Goal: Communication & Community: Answer question/provide support

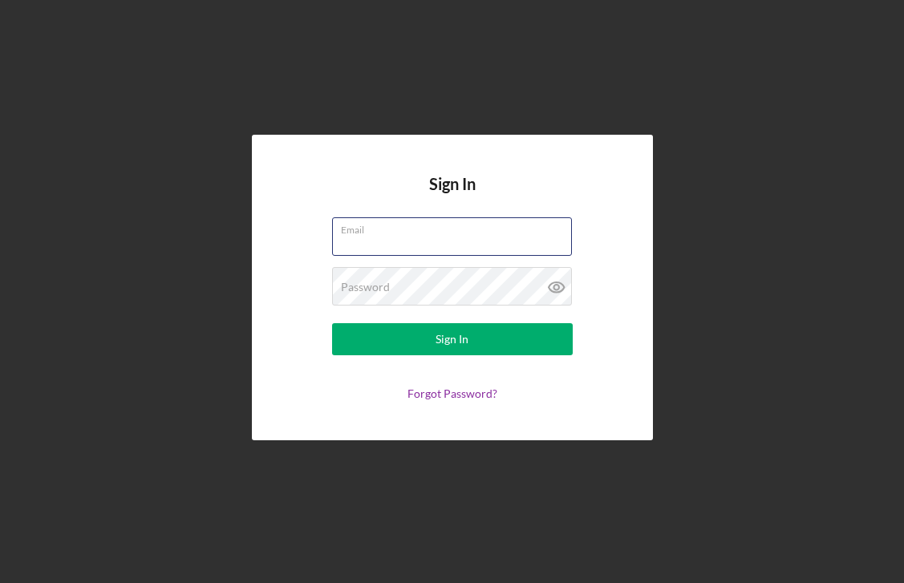
type input "[EMAIL_ADDRESS][DOMAIN_NAME]"
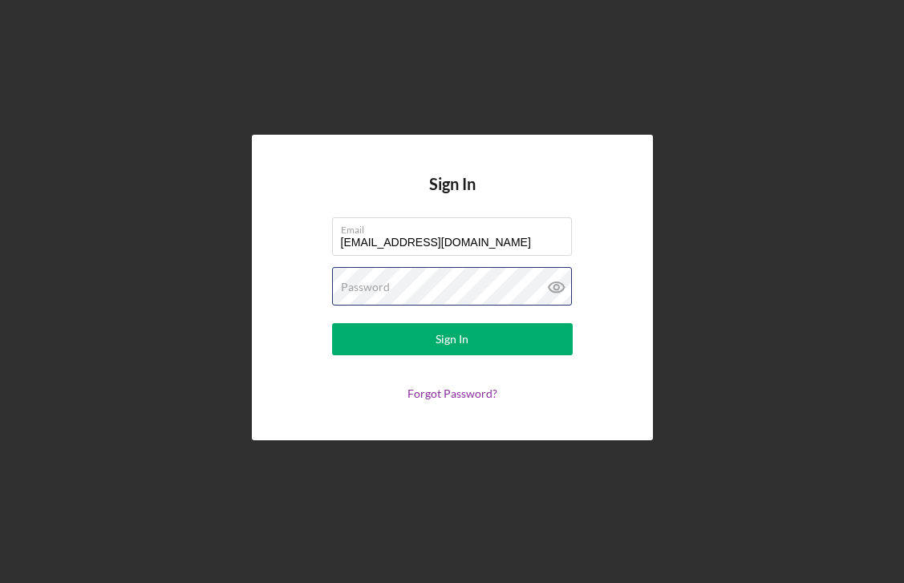
click at [451, 339] on button "Sign In" at bounding box center [452, 339] width 241 height 32
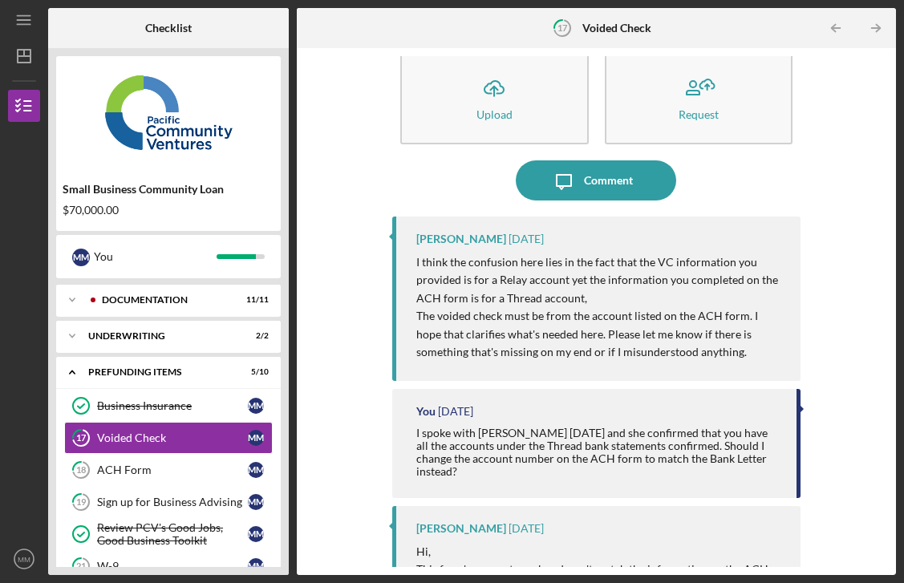
scroll to position [30, 0]
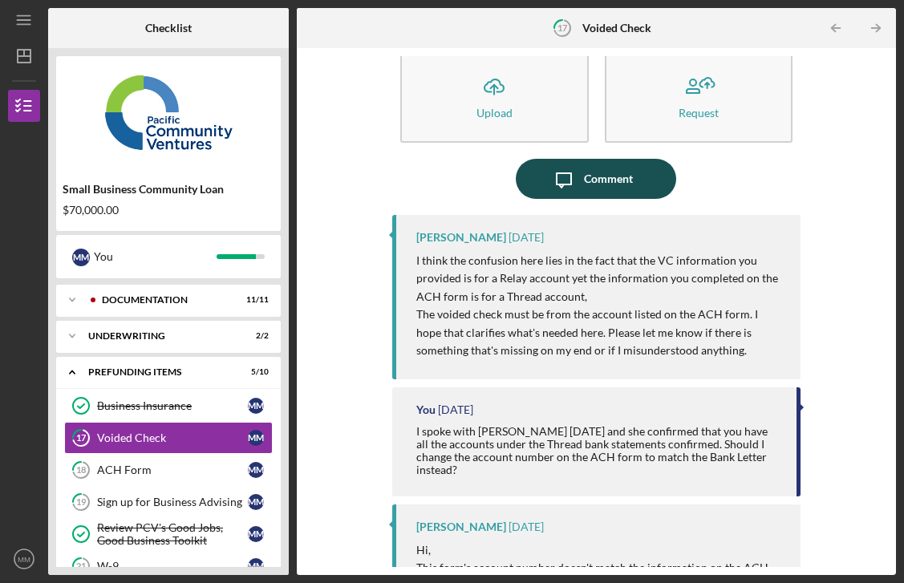
click at [577, 189] on icon "Icon/Message" at bounding box center [564, 179] width 40 height 40
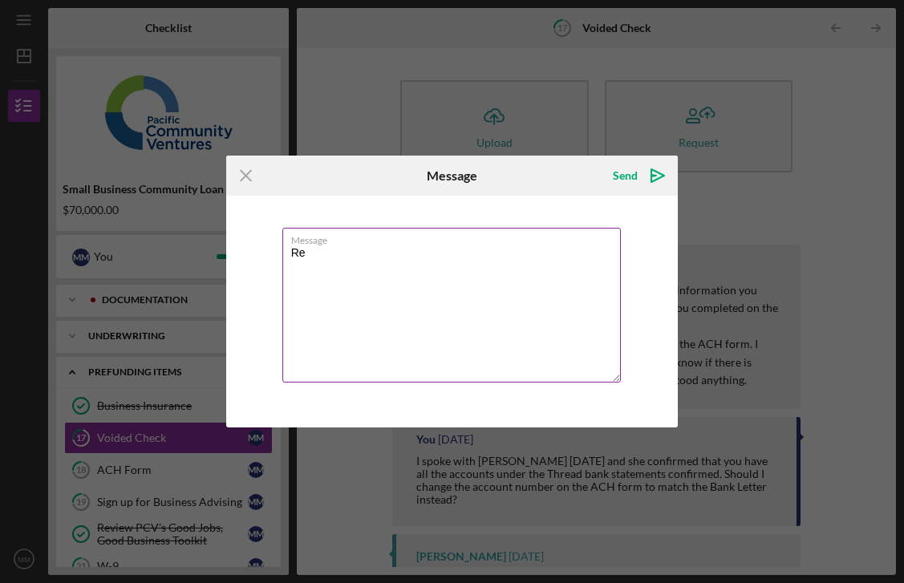
type textarea "R"
click at [237, 182] on icon "Icon/Menu Close" at bounding box center [246, 176] width 40 height 40
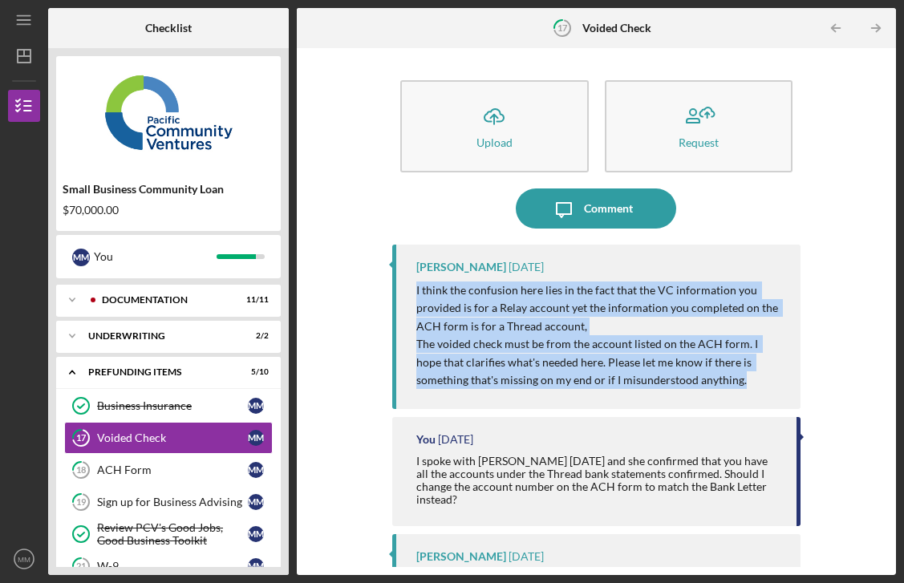
drag, startPoint x: 412, startPoint y: 291, endPoint x: 683, endPoint y: 410, distance: 295.9
click at [683, 410] on div "[PERSON_NAME] [DATE] I think the confusion here lies in the fact that the VC in…" at bounding box center [596, 398] width 408 height 306
copy div "I think the confusion here lies in the fact that the VC information you provide…"
click at [619, 206] on div "Comment" at bounding box center [608, 208] width 49 height 40
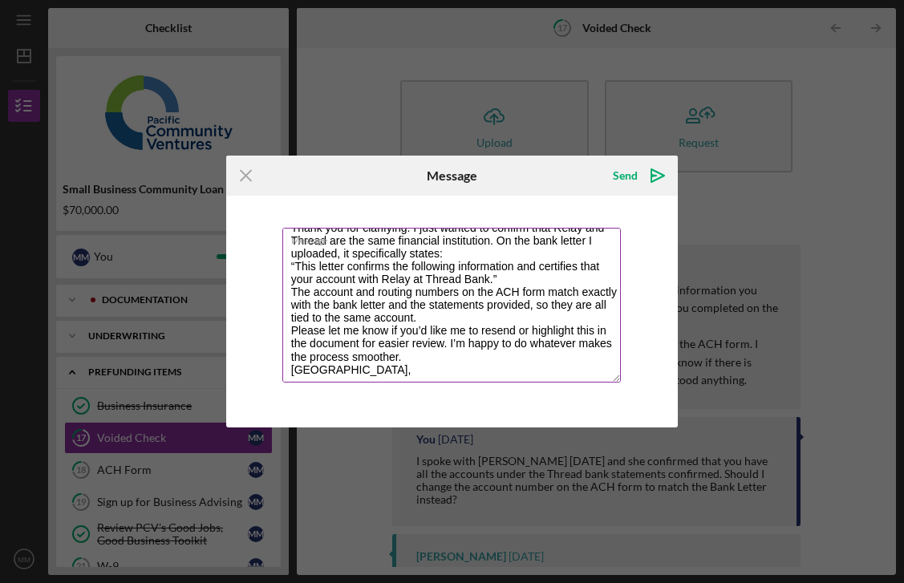
scroll to position [38, 0]
type textarea "Hi [PERSON_NAME], Thank you for clarifying. I just wanted to confirm that Relay…"
click at [622, 172] on div "Send" at bounding box center [625, 176] width 25 height 32
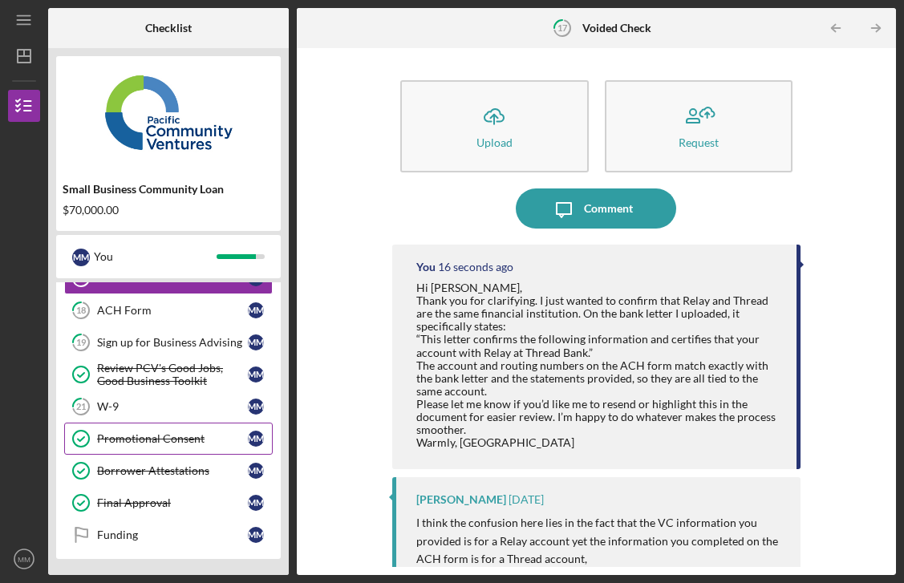
scroll to position [193, 0]
click at [16, 560] on icon "MM" at bounding box center [24, 559] width 32 height 40
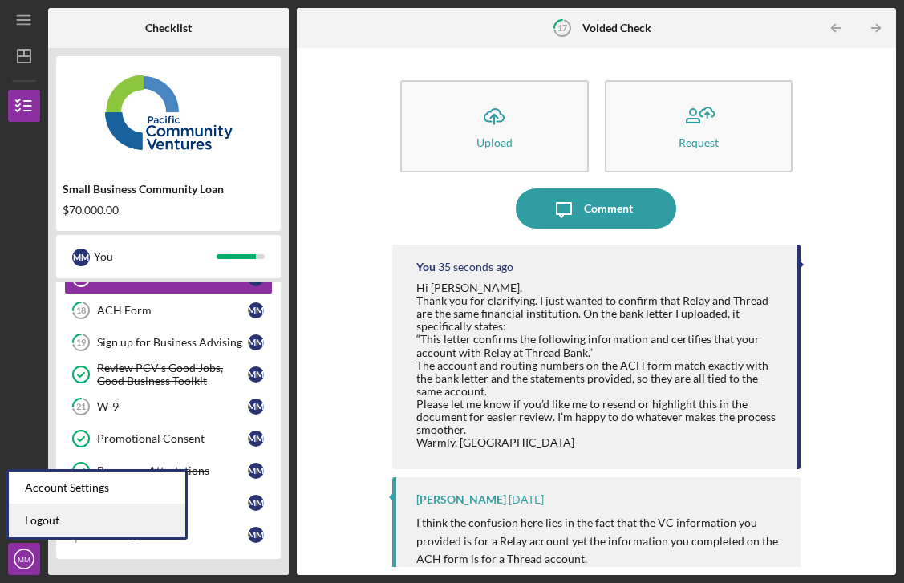
click at [35, 524] on link "Logout" at bounding box center [97, 520] width 176 height 33
